Goal: Check status: Check status

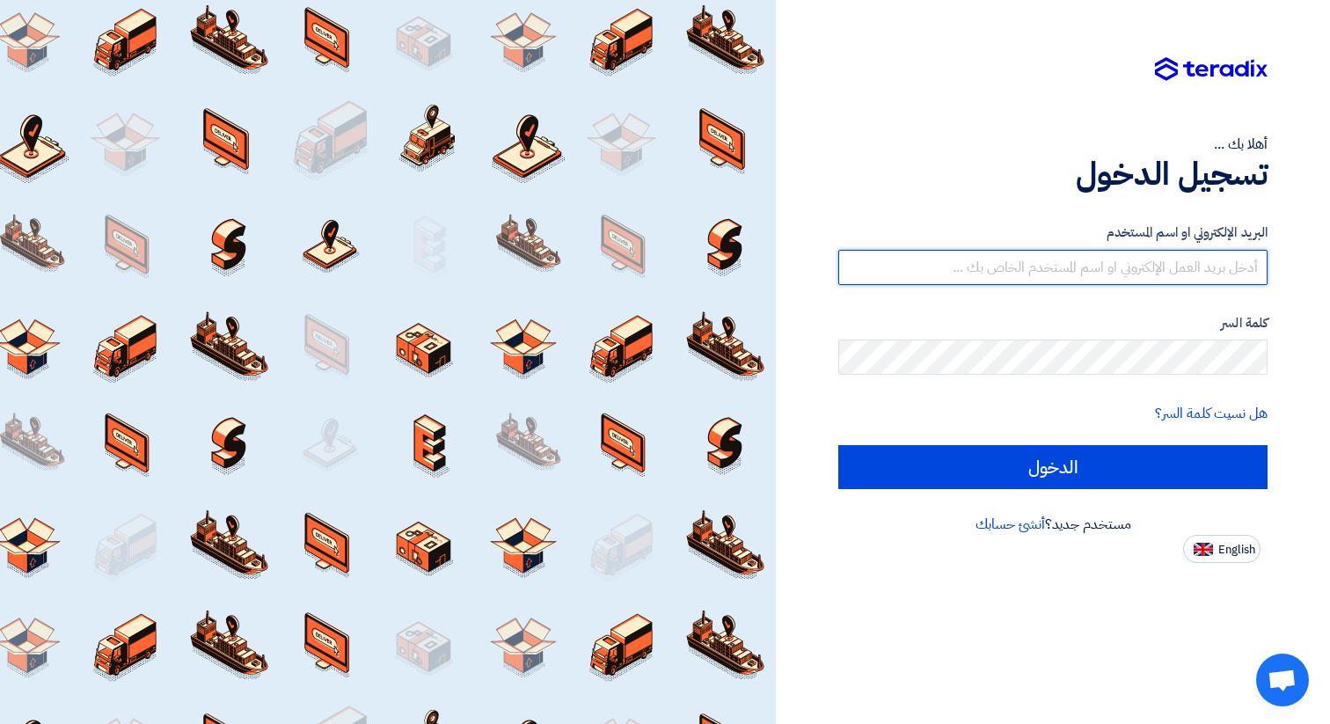
click at [994, 255] on input "text" at bounding box center [1052, 267] width 429 height 35
type input "menna.mk@oec-eg.com"
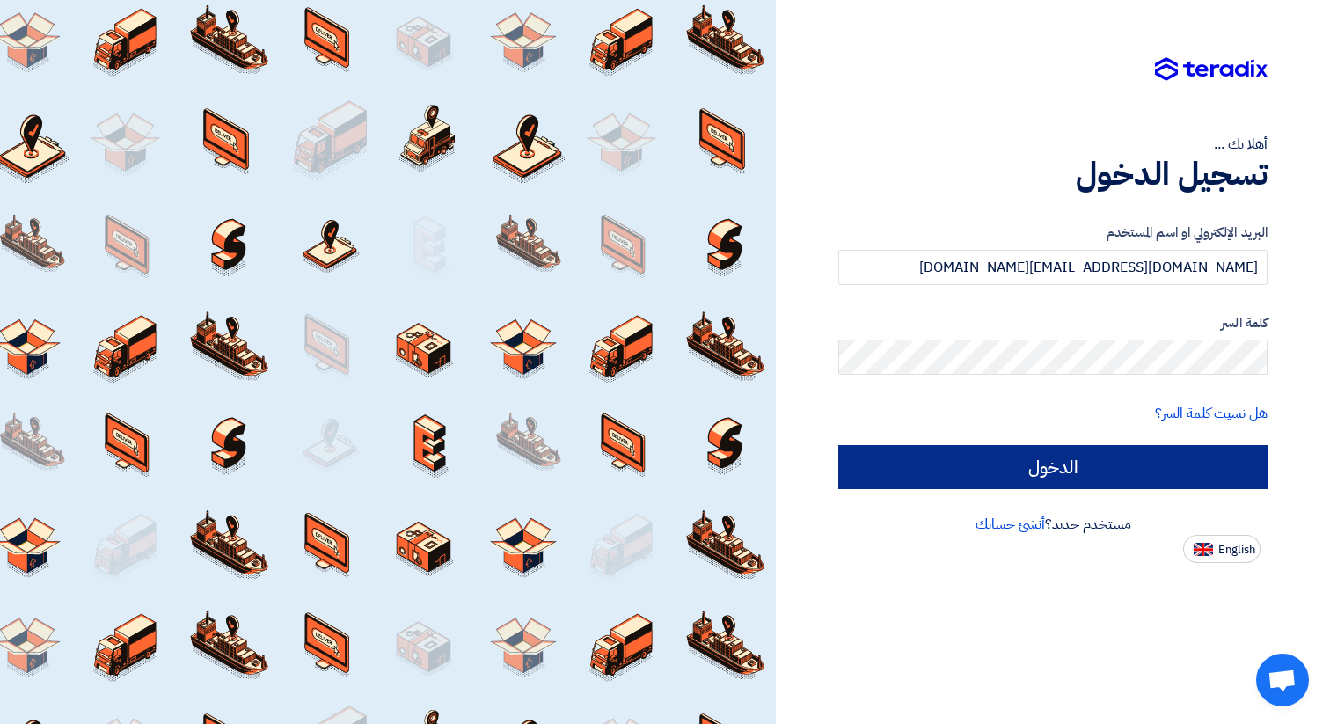
click at [1006, 468] on input "الدخول" at bounding box center [1052, 467] width 429 height 44
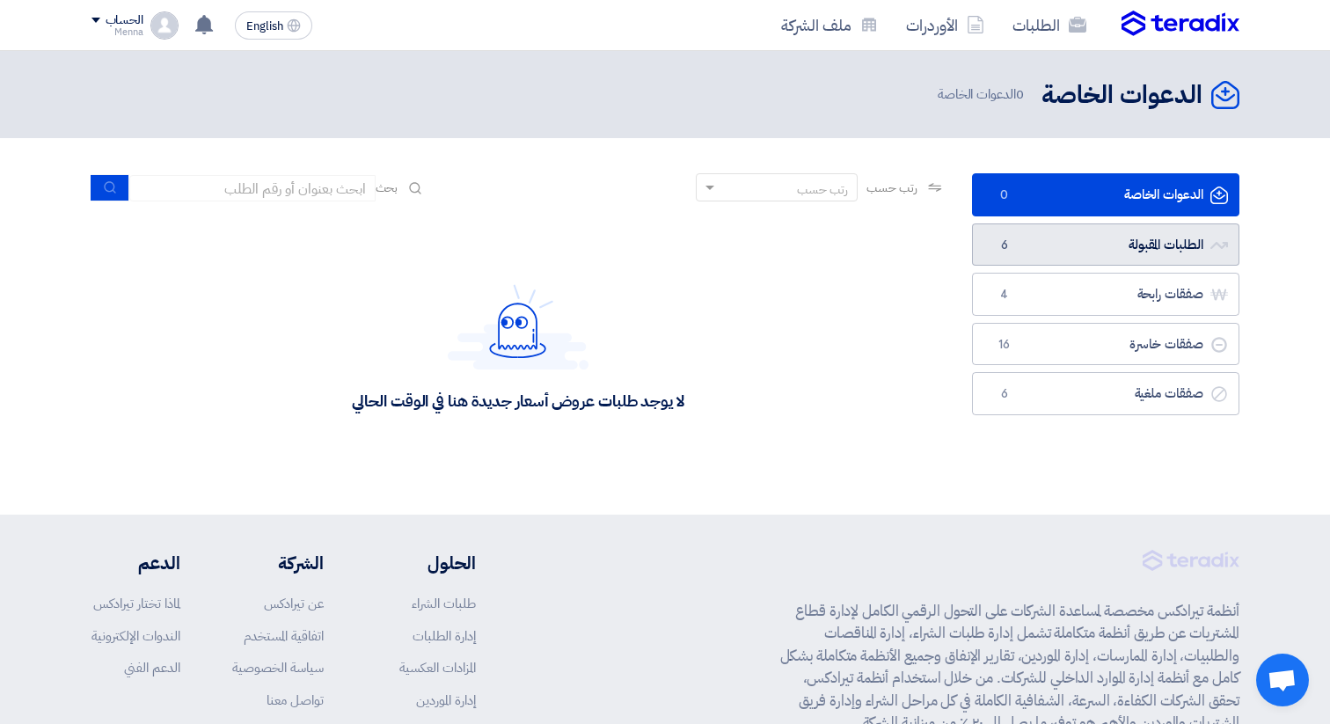
click at [1076, 261] on link "الطلبات المقبولة الطلبات المقبولة 6" at bounding box center [1105, 244] width 267 height 43
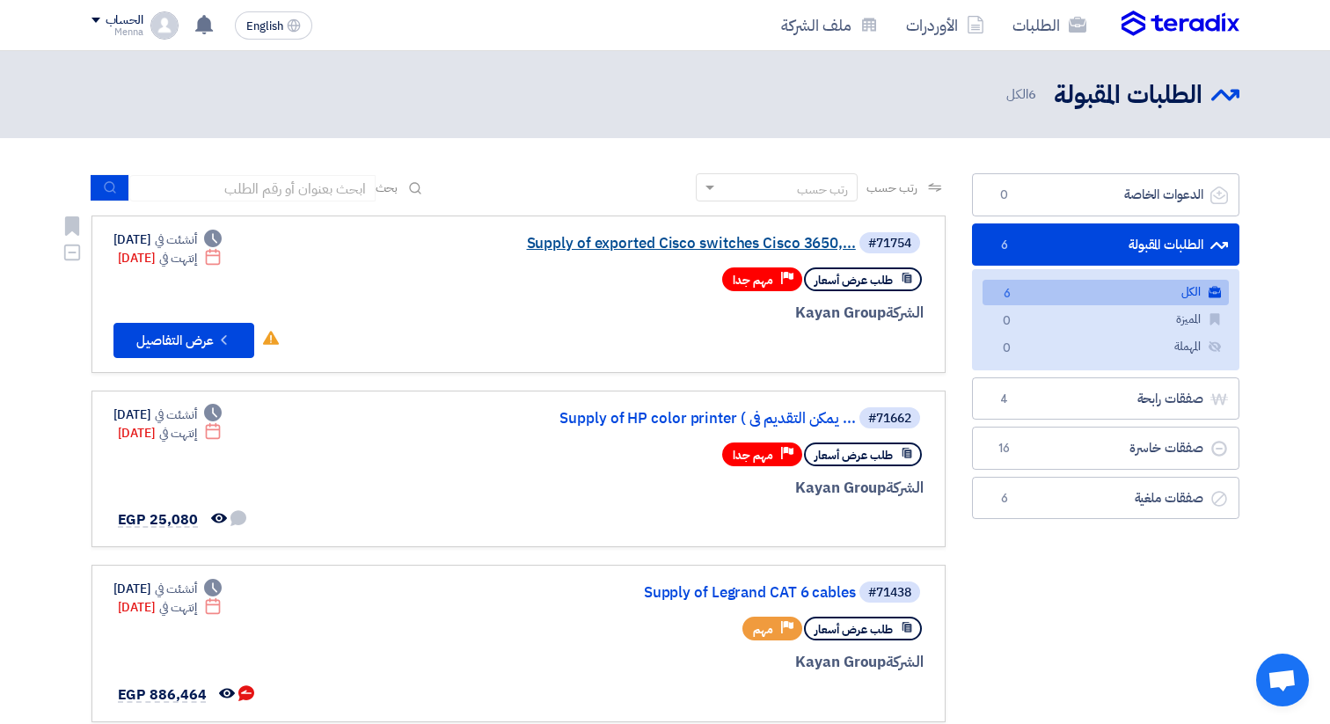
click at [721, 242] on link "Supply of exported Cisco switches Cisco 3650,..." at bounding box center [680, 244] width 352 height 16
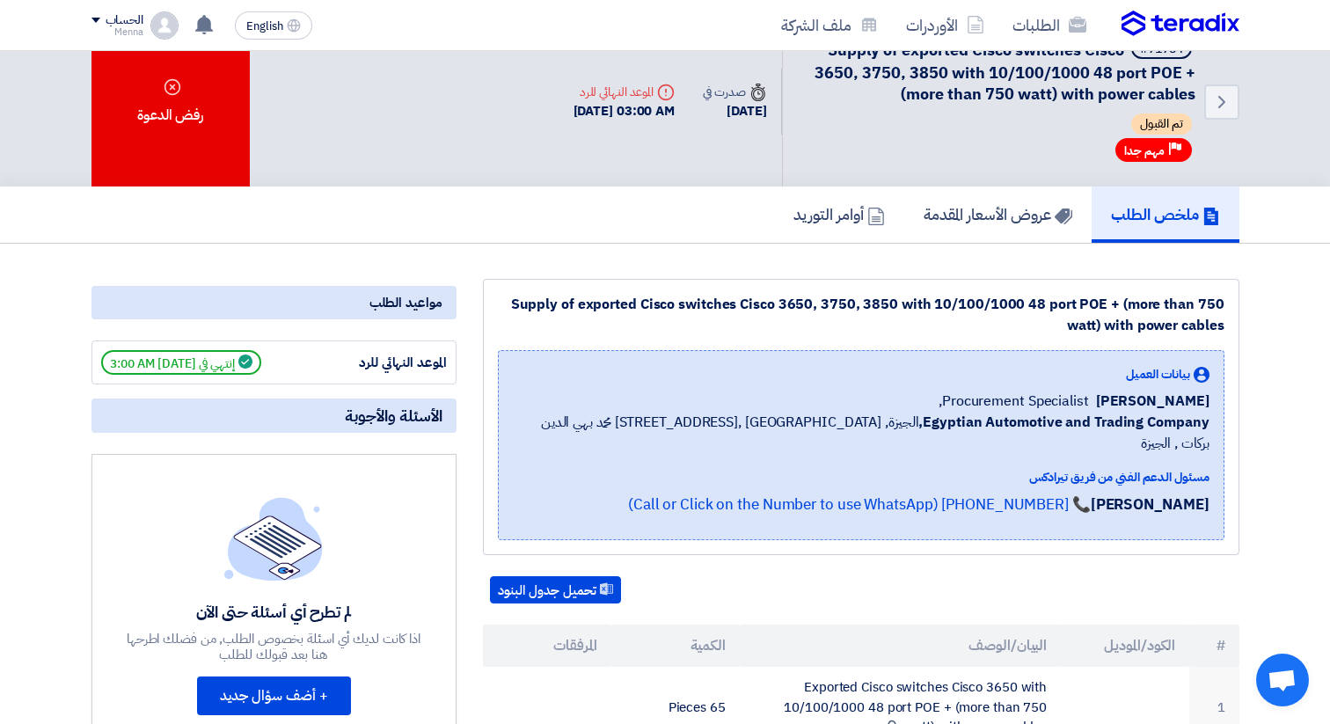
scroll to position [26, 0]
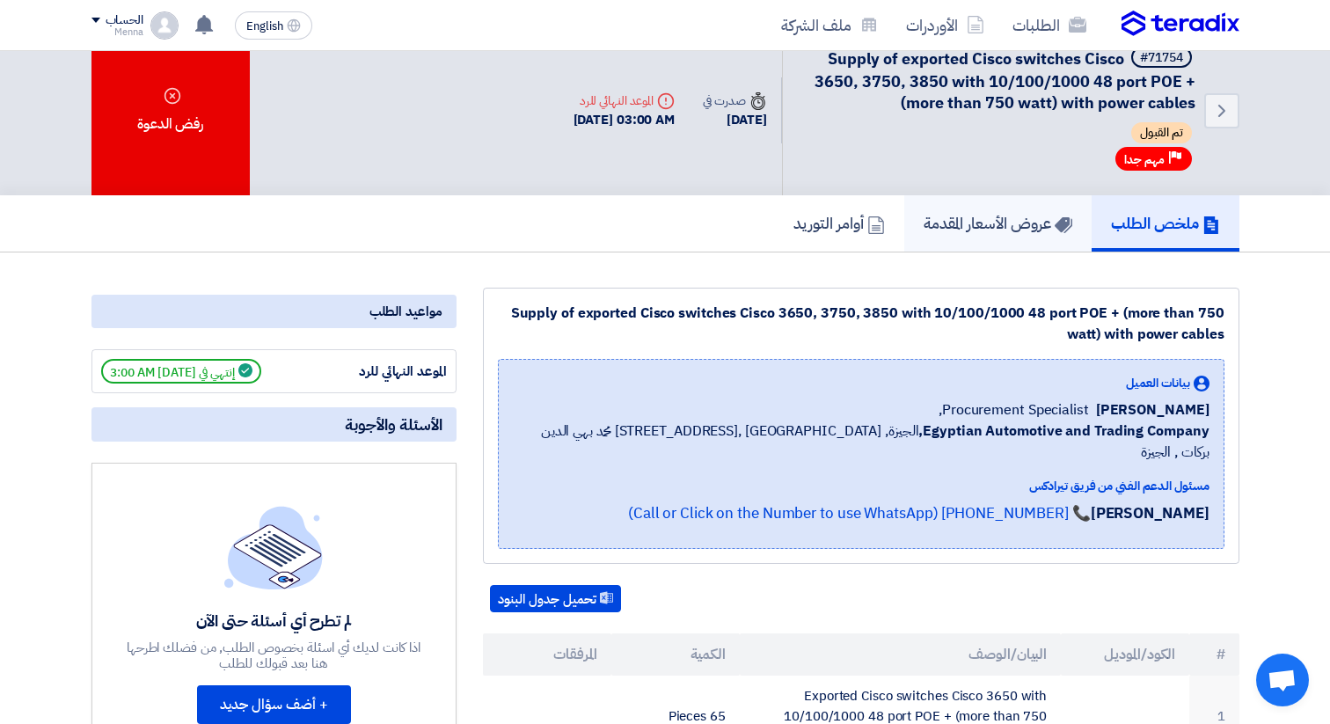
click at [995, 228] on h5 "عروض الأسعار المقدمة" at bounding box center [998, 223] width 149 height 20
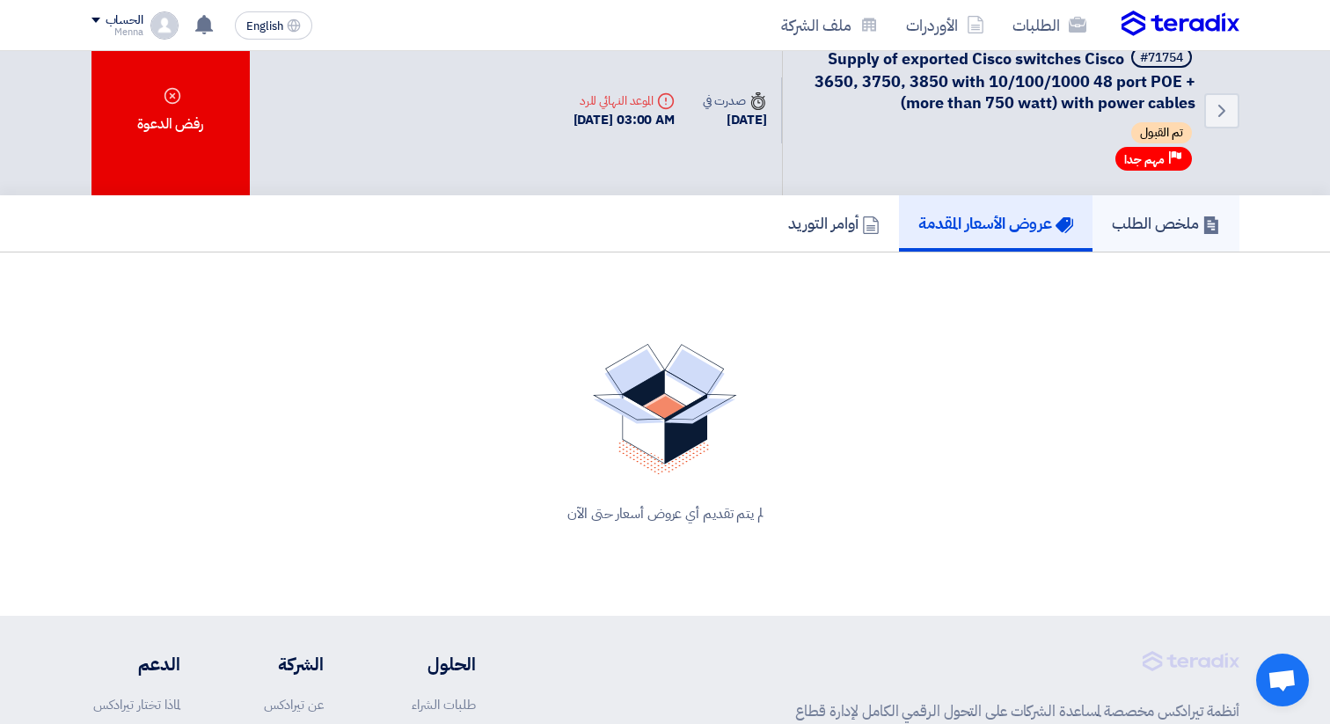
click at [1145, 249] on link "ملخص الطلب" at bounding box center [1166, 223] width 147 height 56
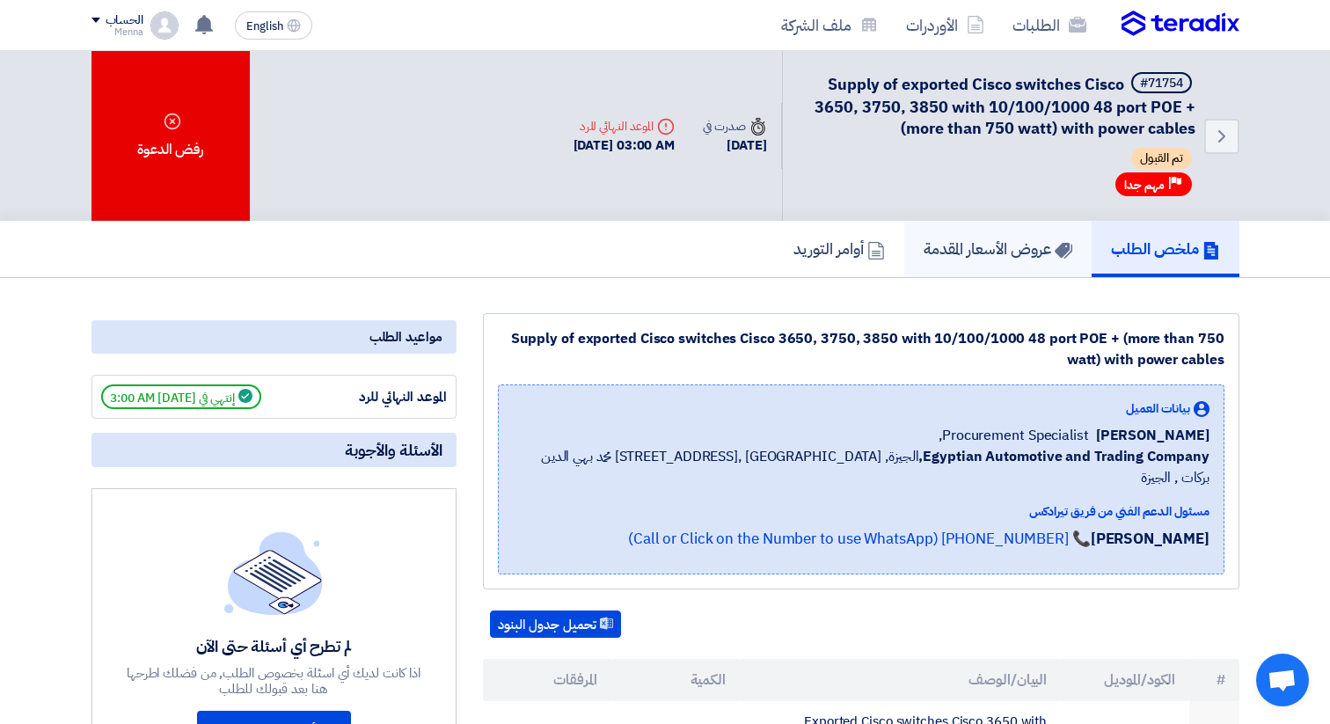
click at [995, 247] on h5 "عروض الأسعار المقدمة" at bounding box center [998, 248] width 149 height 20
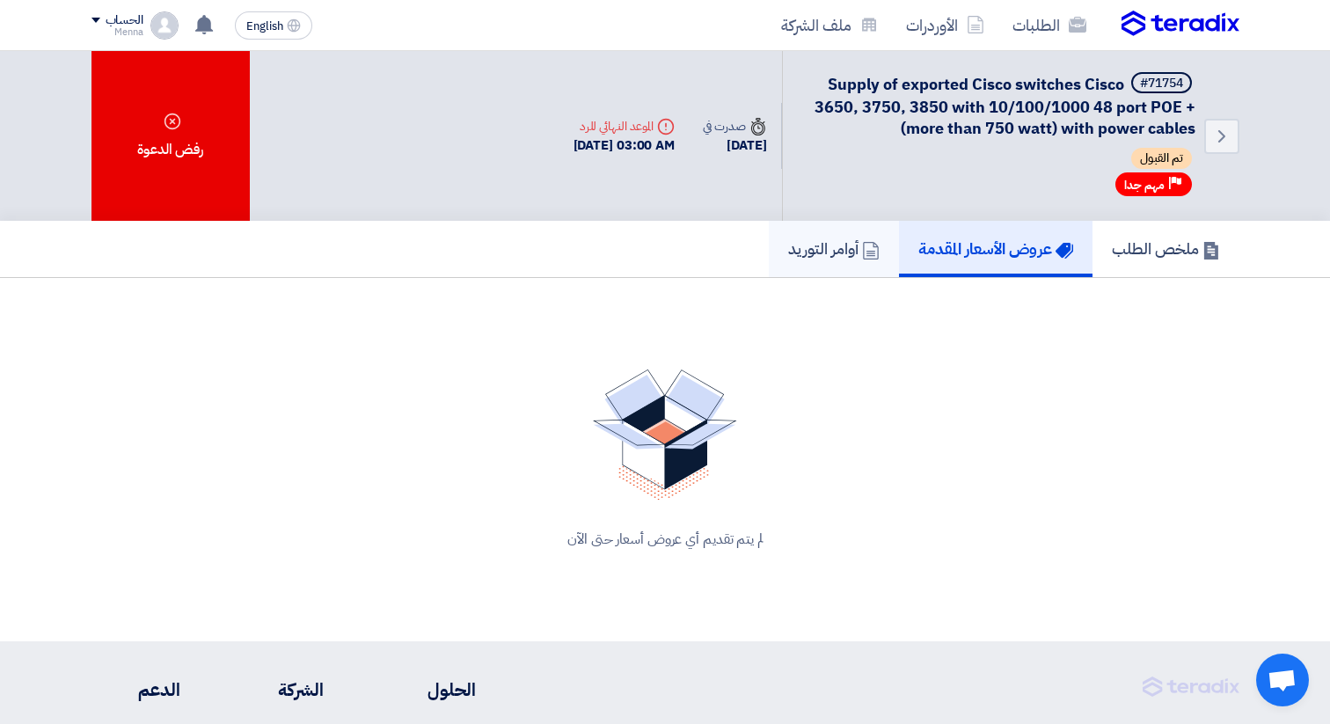
click at [833, 252] on h5 "أوامر التوريد" at bounding box center [833, 248] width 91 height 20
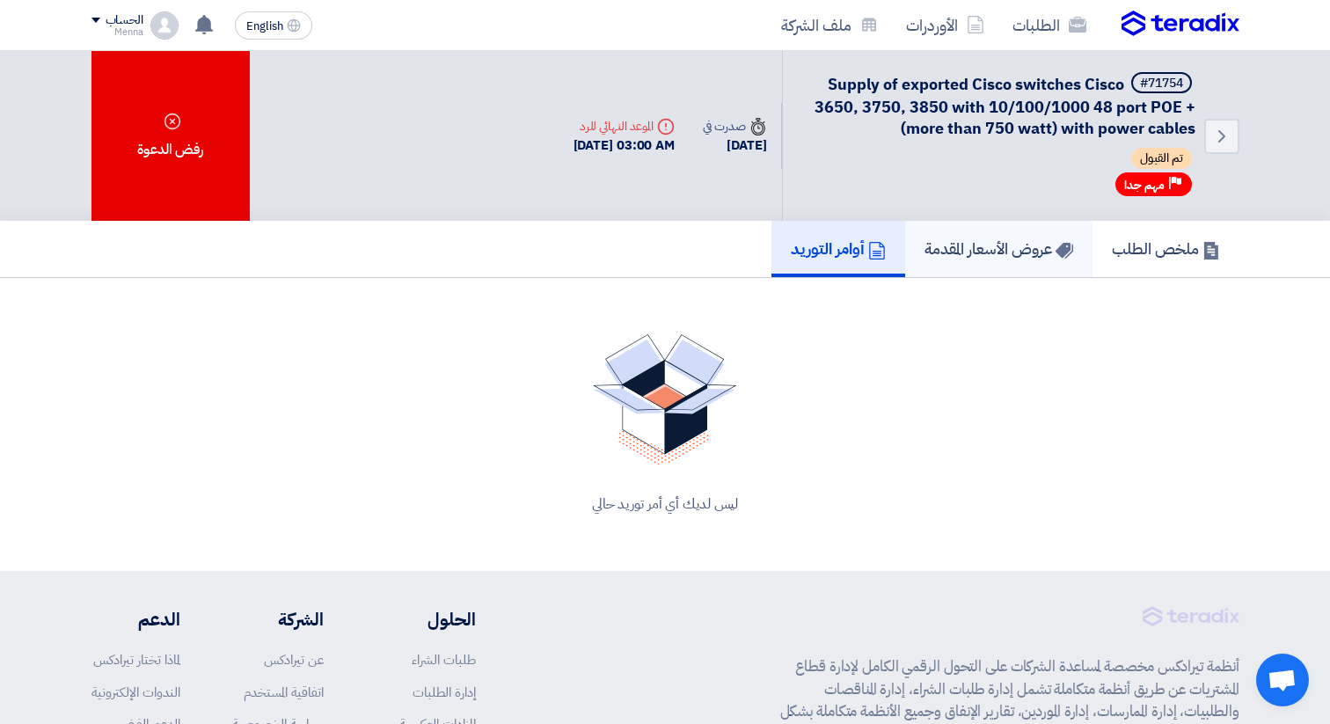
click at [989, 245] on h5 "عروض الأسعار المقدمة" at bounding box center [999, 248] width 149 height 20
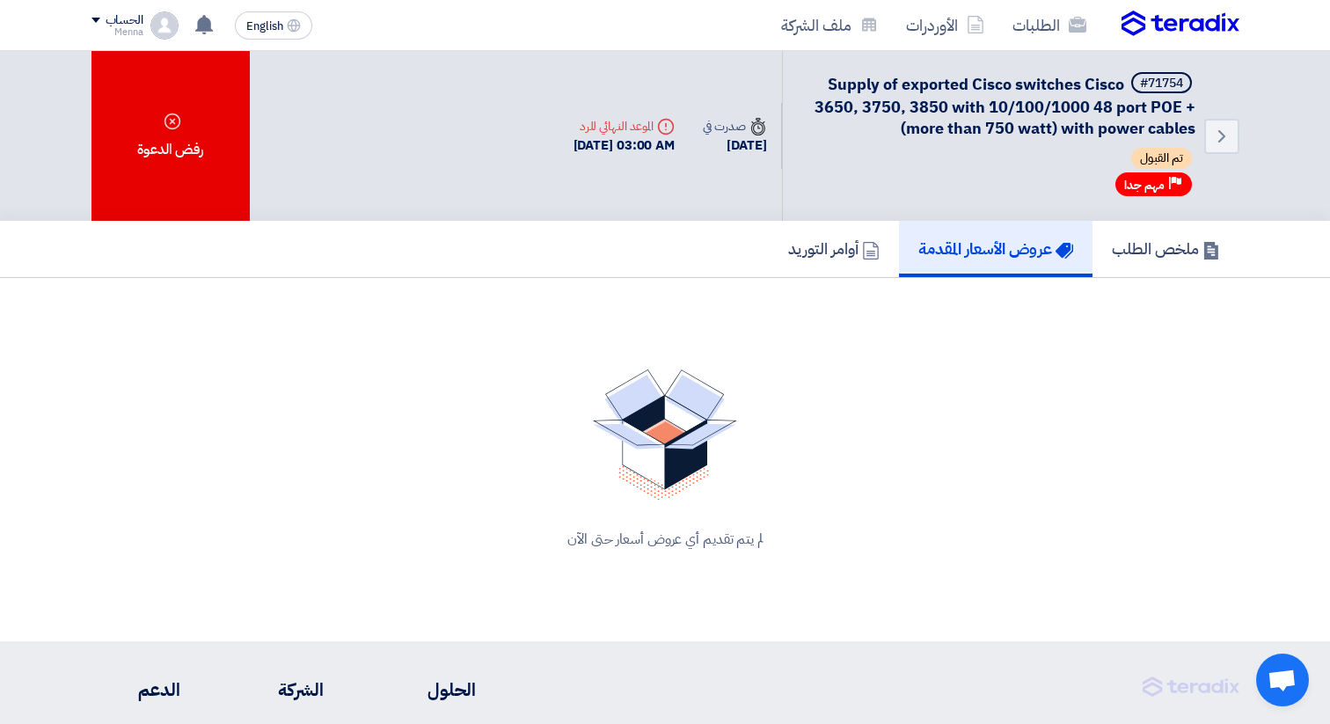
drag, startPoint x: 512, startPoint y: 149, endPoint x: 665, endPoint y: 151, distance: 153.1
click at [665, 151] on div "Deadline الموعد النهائي للرد 13 Oct, 2025 03:00 AM" at bounding box center [625, 136] width 130 height 67
copy div "[DATE] 03:00 AM"
click at [1167, 259] on h5 "ملخص الطلب" at bounding box center [1166, 248] width 108 height 20
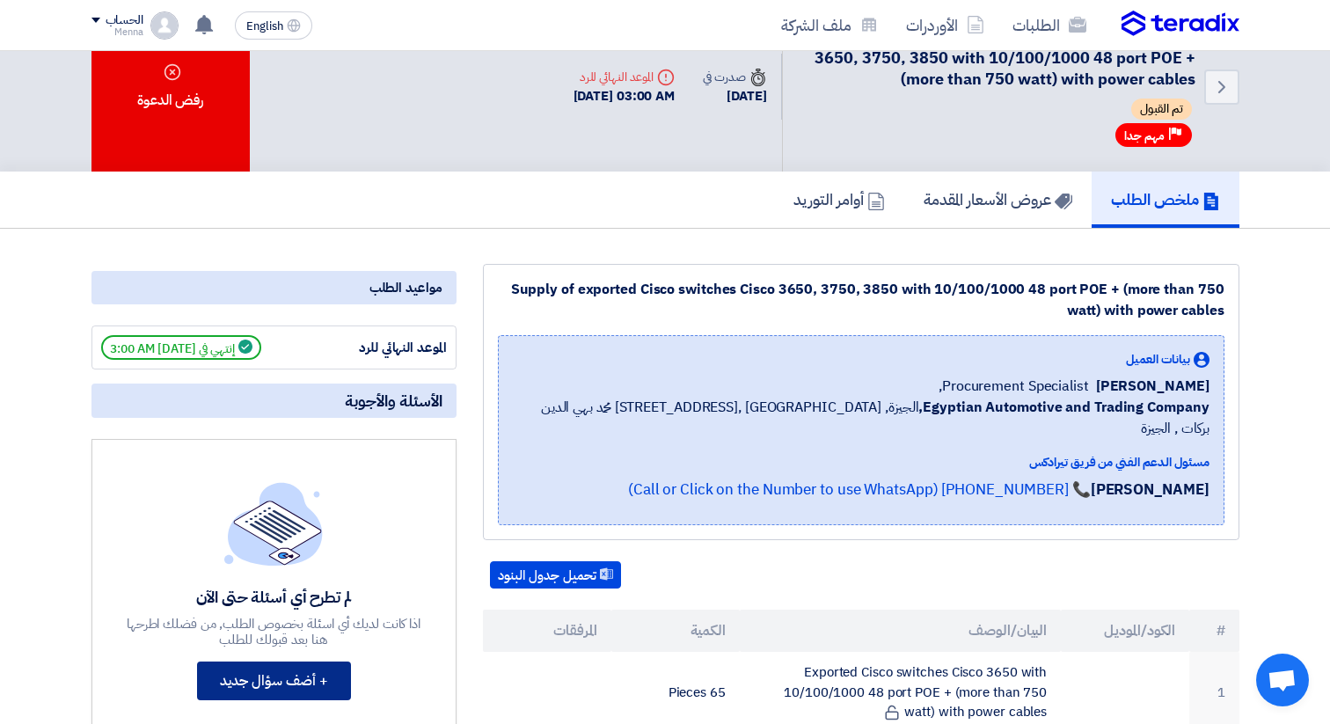
scroll to position [39, 0]
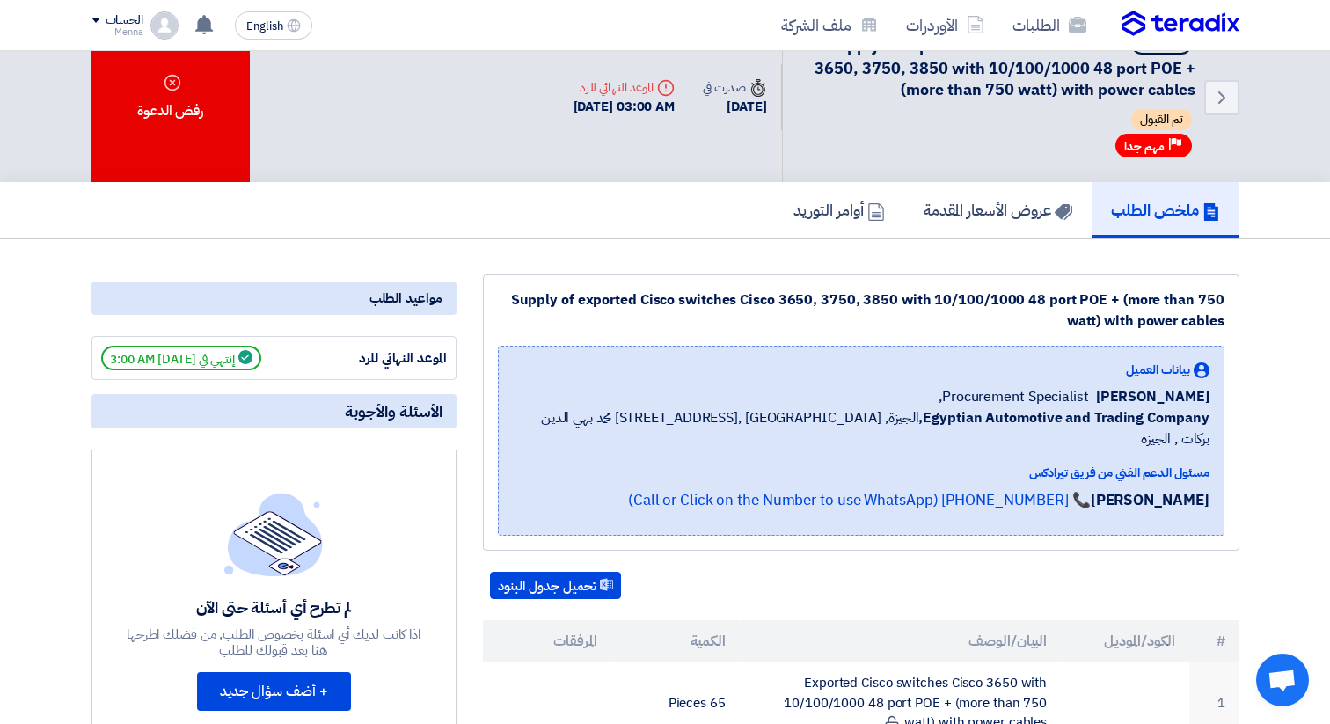
click at [509, 194] on div "ملخص الطلب عروض الأسعار المقدمة أوامر التوريد" at bounding box center [665, 210] width 1148 height 56
drag, startPoint x: 515, startPoint y: 106, endPoint x: 670, endPoint y: 92, distance: 156.4
click at [670, 92] on div "Deadline الموعد النهائي للرد 13 Oct, 2025 03:00 AM" at bounding box center [625, 97] width 130 height 67
click at [659, 98] on div at bounding box center [659, 98] width 0 height 0
click at [560, 76] on div "Deadline الموعد النهائي للرد 13 Oct, 2025 03:00 AM" at bounding box center [625, 97] width 130 height 67
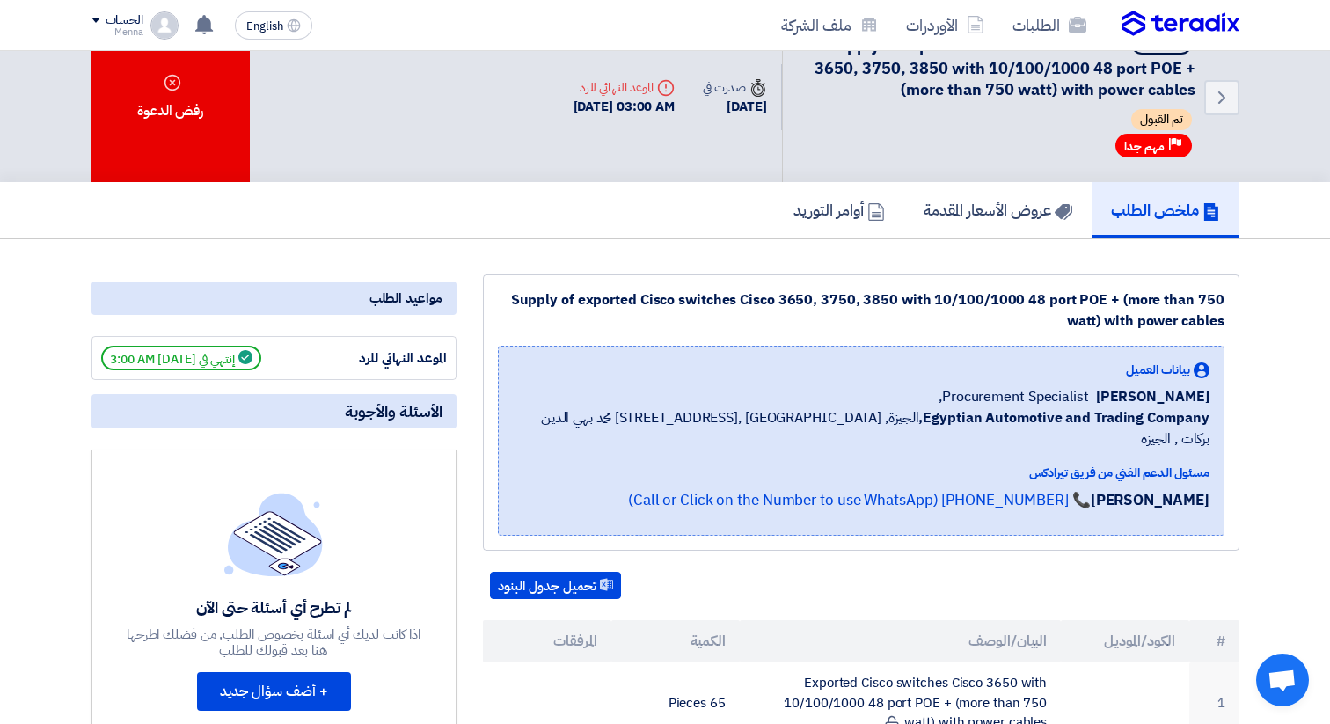
click at [164, 377] on div "الموعد النهائي للرد إنتهي في 10/13/25, 3:00 AM" at bounding box center [273, 358] width 365 height 44
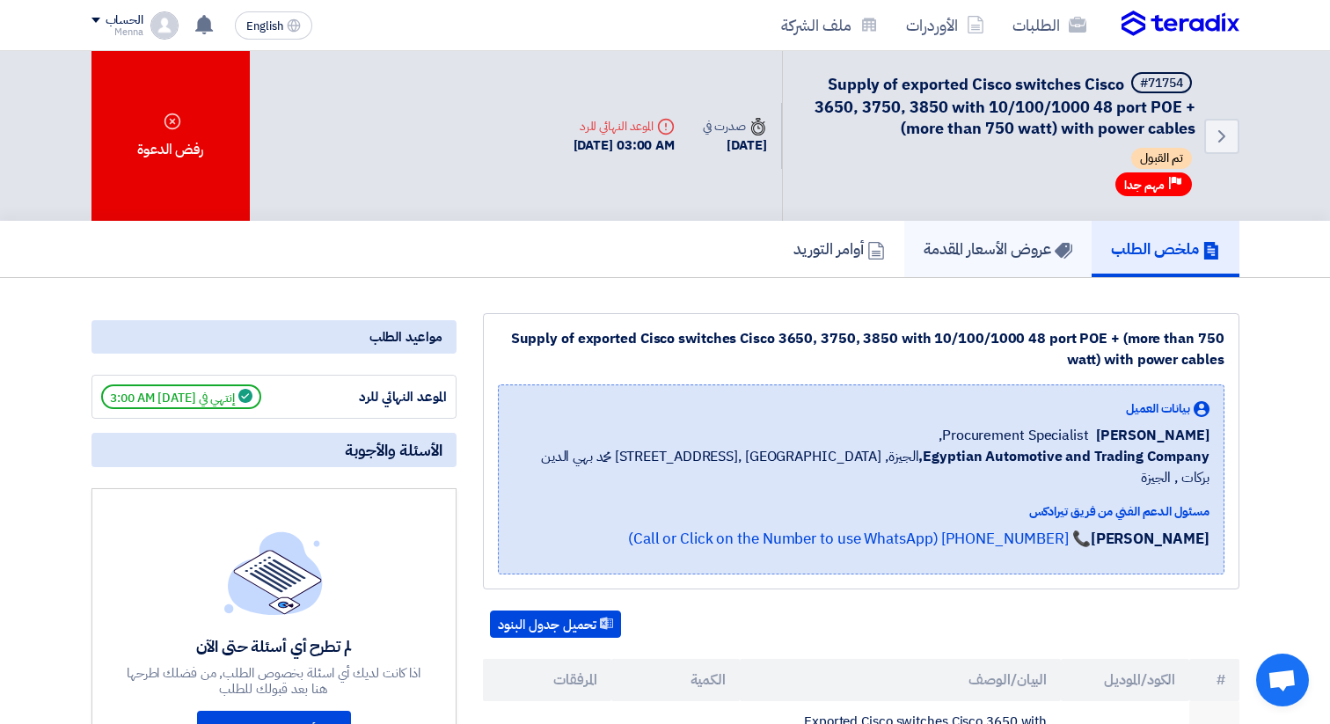
click at [1017, 252] on h5 "عروض الأسعار المقدمة" at bounding box center [998, 248] width 149 height 20
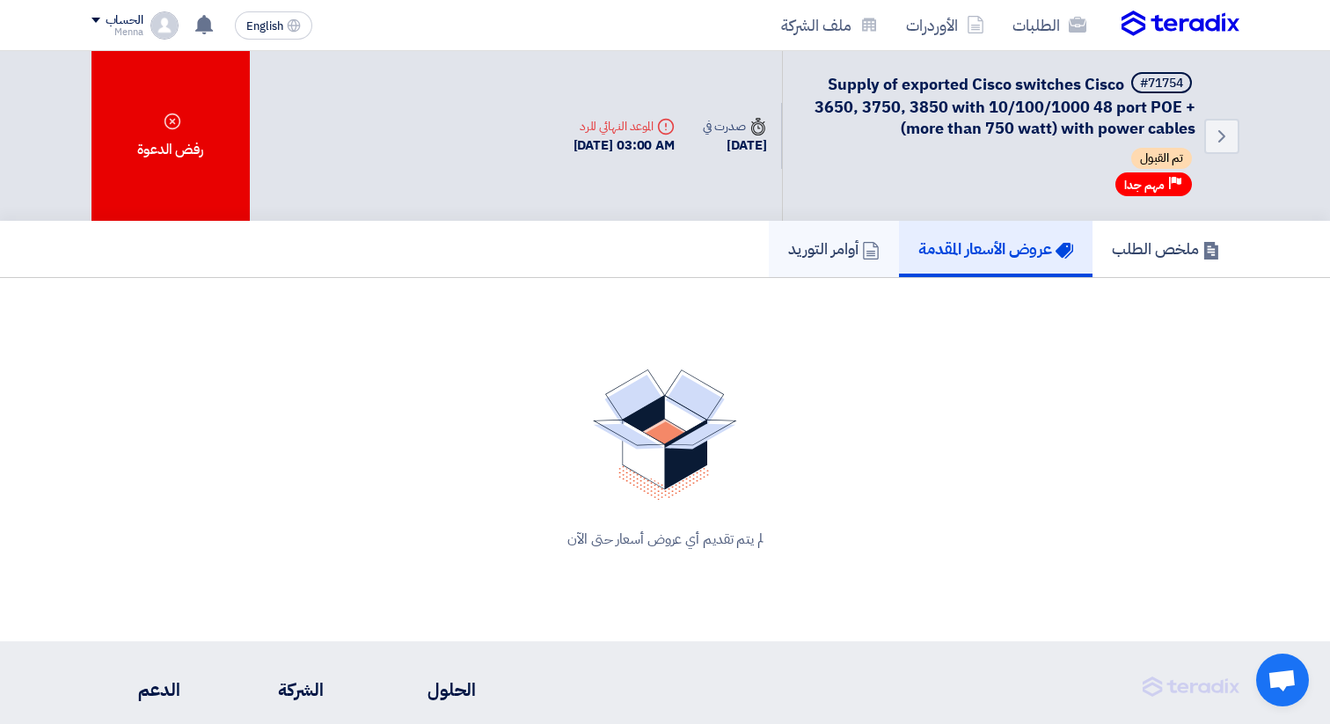
click at [789, 244] on h5 "أوامر التوريد" at bounding box center [833, 248] width 91 height 20
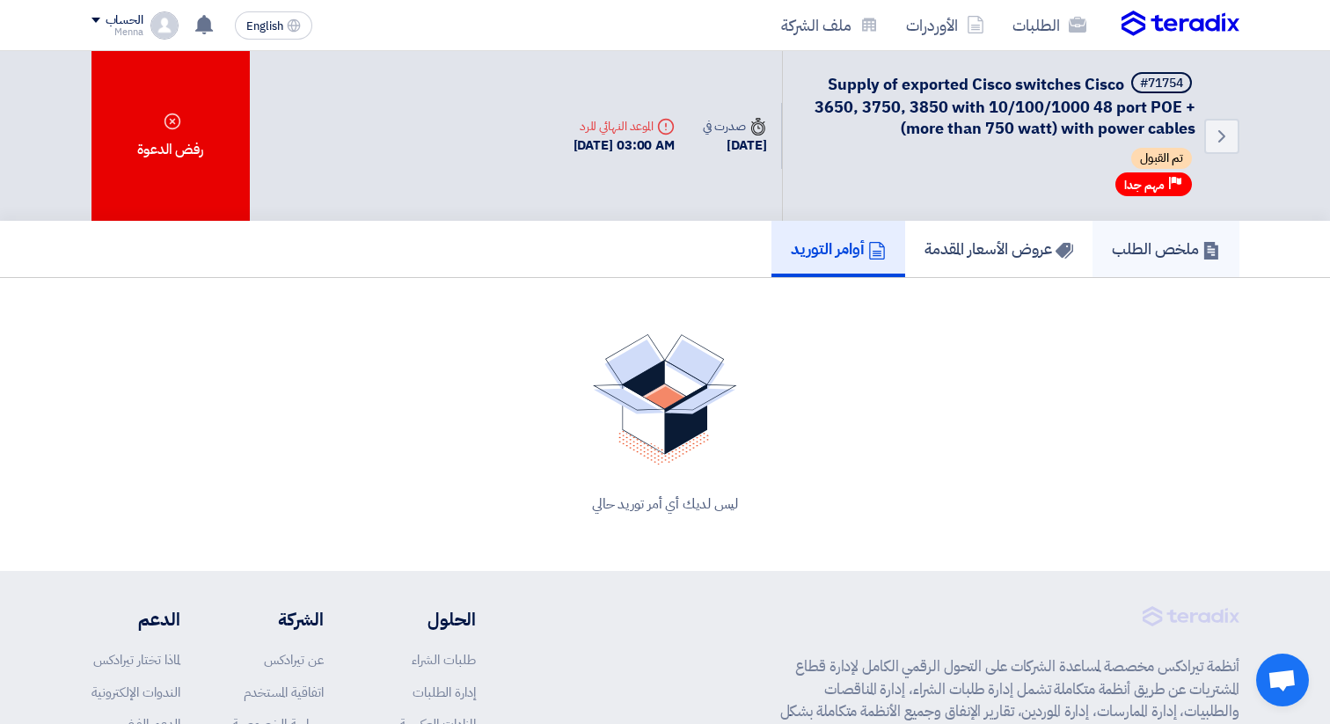
click at [1150, 239] on h5 "ملخص الطلب" at bounding box center [1166, 248] width 108 height 20
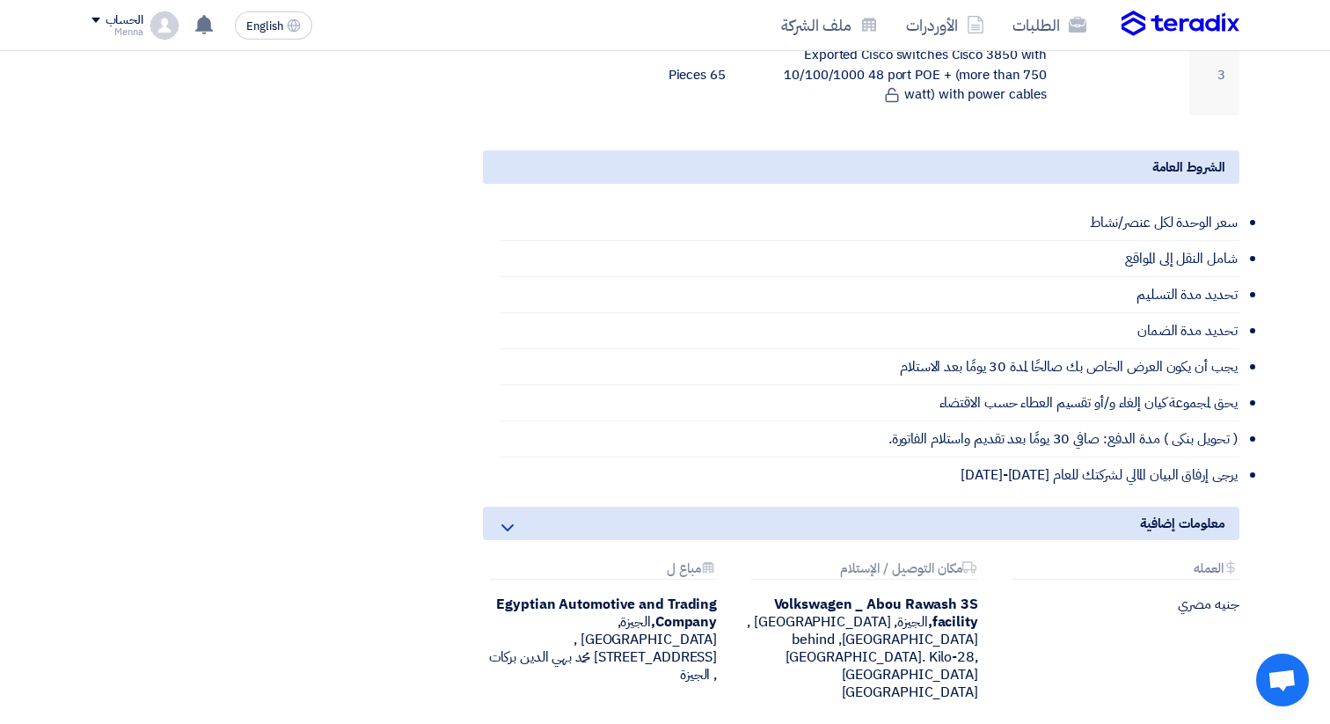
scroll to position [831, 0]
